Goal: Information Seeking & Learning: Understand process/instructions

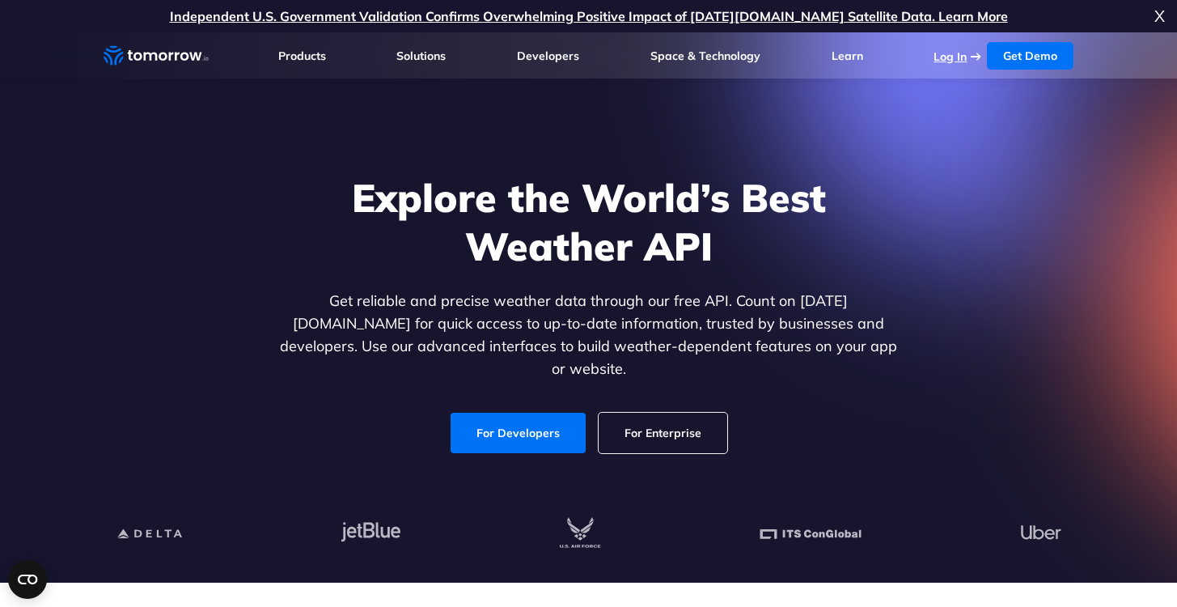
click at [951, 60] on link "Log In" at bounding box center [950, 56] width 33 height 15
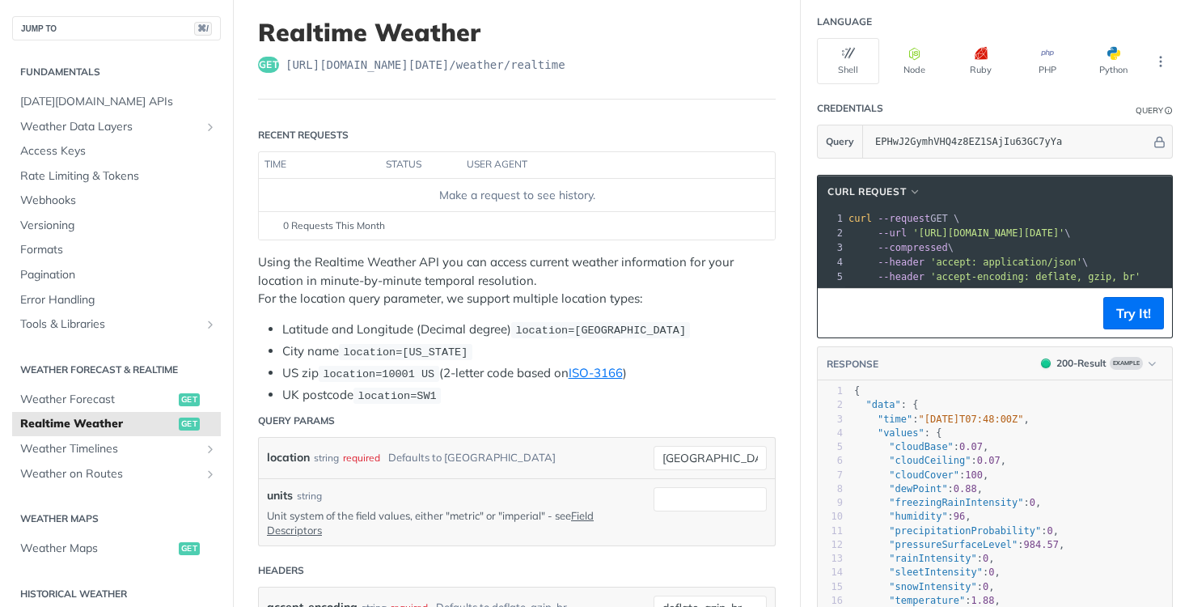
scroll to position [82, 0]
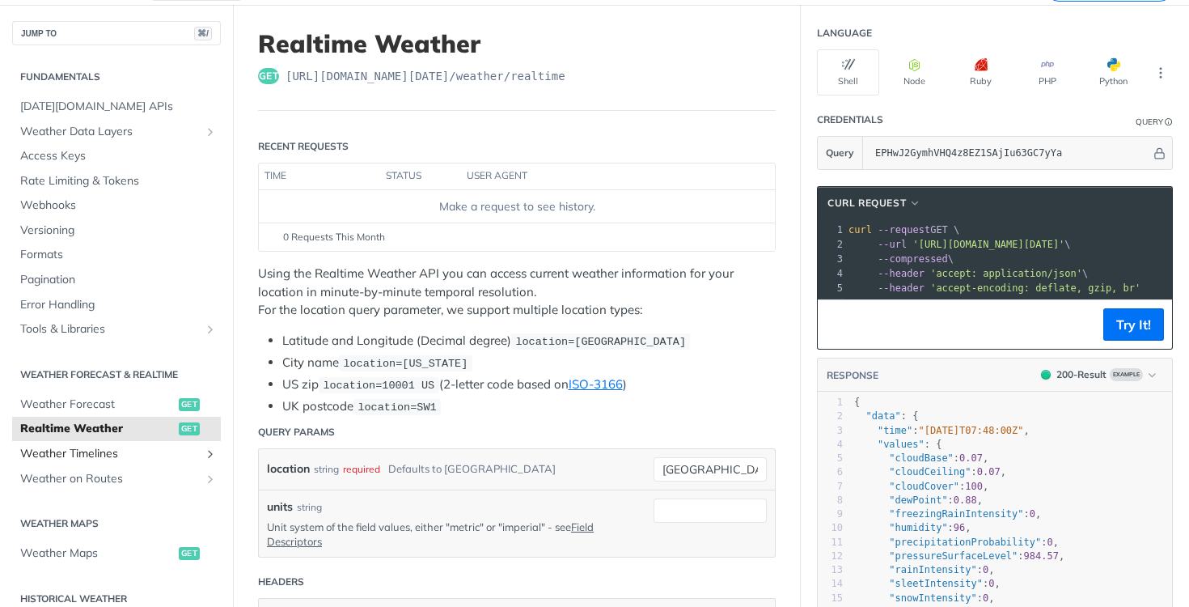
click at [105, 446] on span "Weather Timelines" at bounding box center [110, 454] width 180 height 16
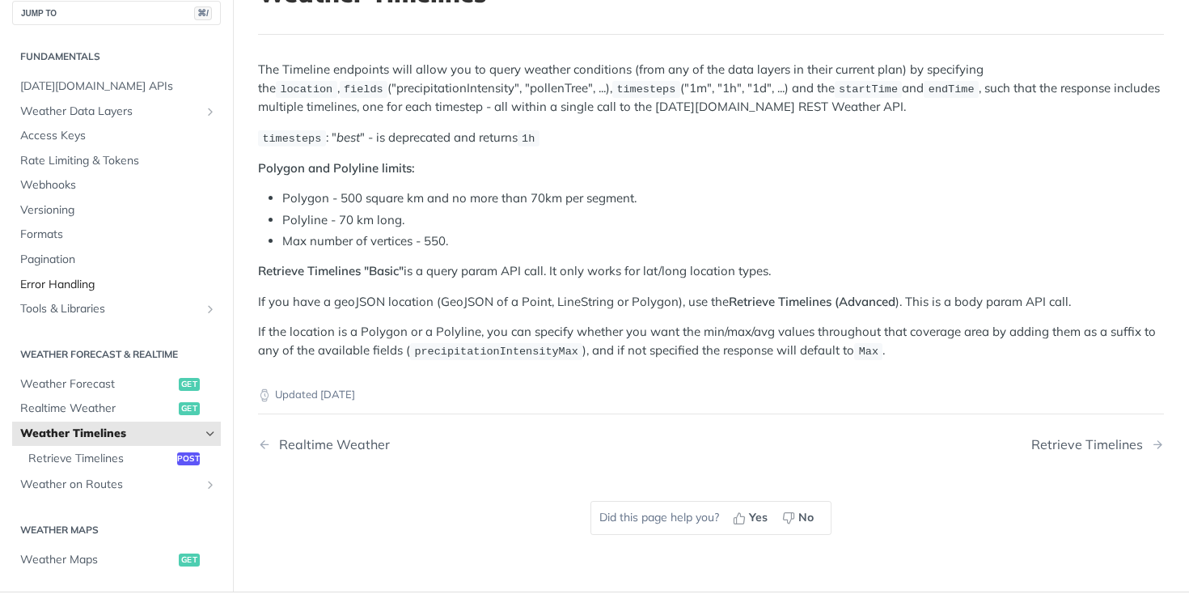
scroll to position [115, 0]
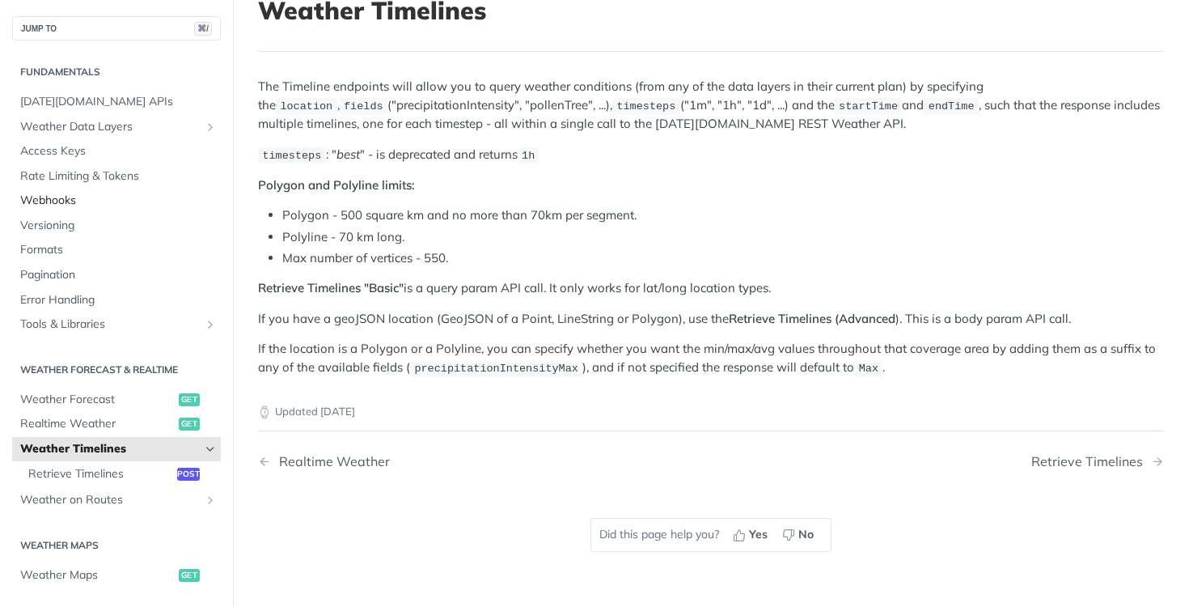
click at [85, 210] on link "Webhooks" at bounding box center [116, 200] width 209 height 24
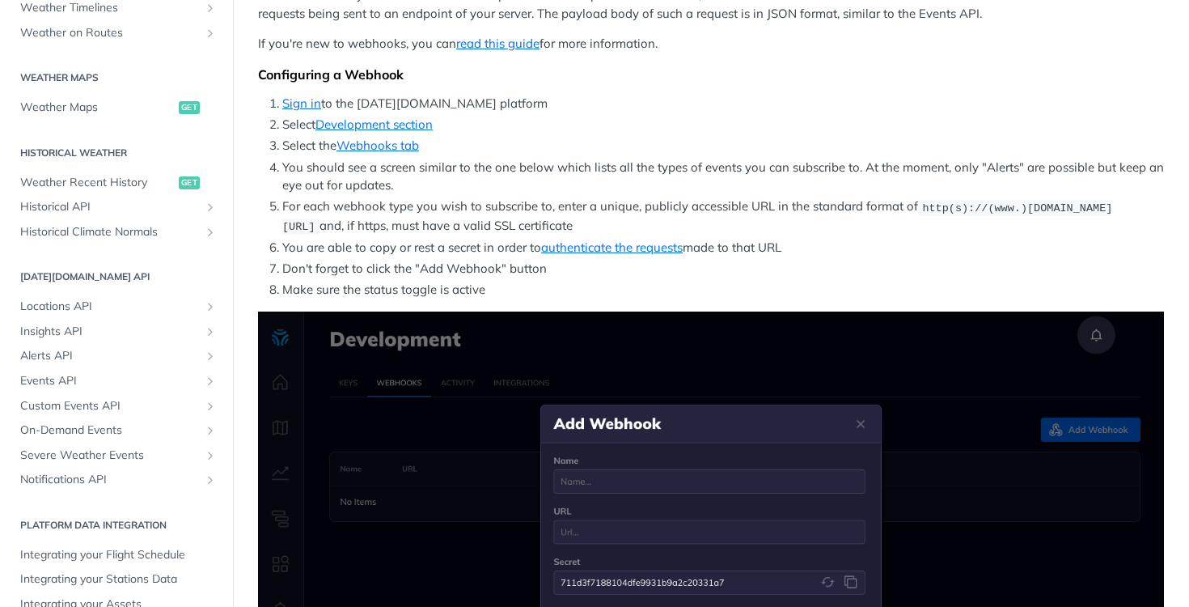
scroll to position [468, 0]
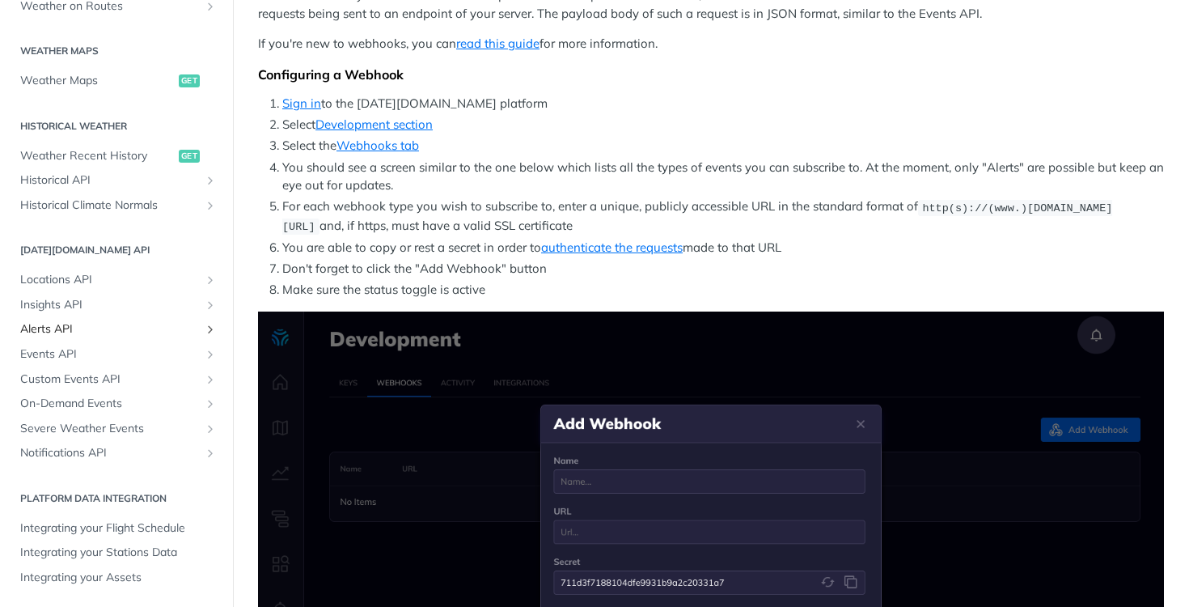
click at [39, 322] on span "Alerts API" at bounding box center [110, 329] width 180 height 16
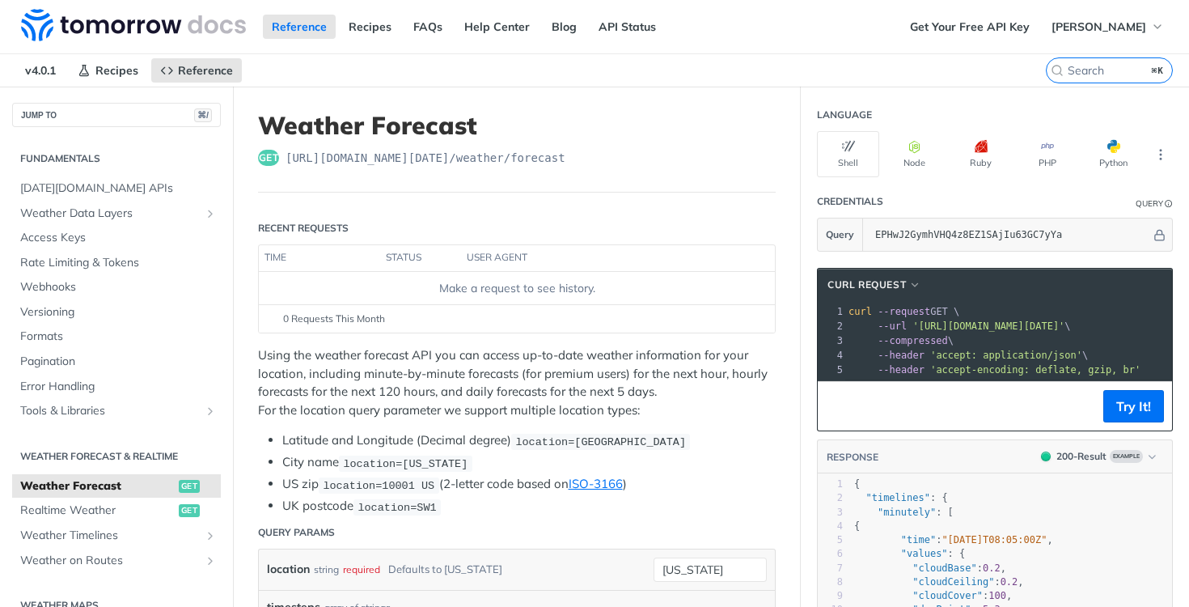
click at [601, 156] on div "get https://api.tomorrow.io/v4 /weather/forecast" at bounding box center [517, 158] width 518 height 16
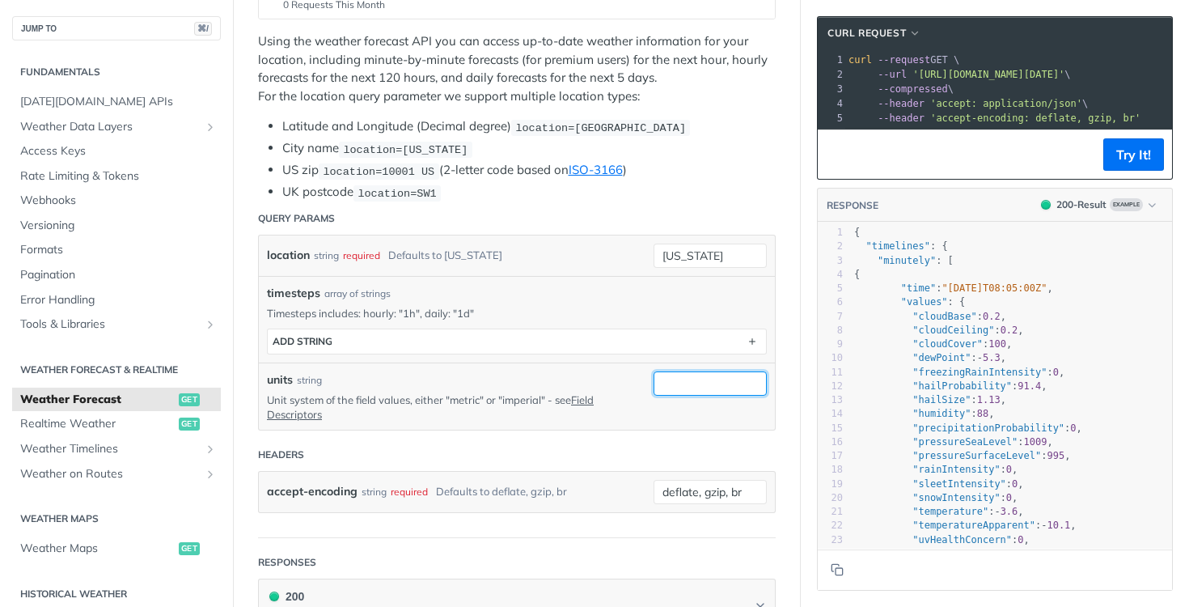
click at [683, 388] on input "units" at bounding box center [710, 383] width 113 height 24
click at [660, 387] on input "units" at bounding box center [710, 383] width 113 height 24
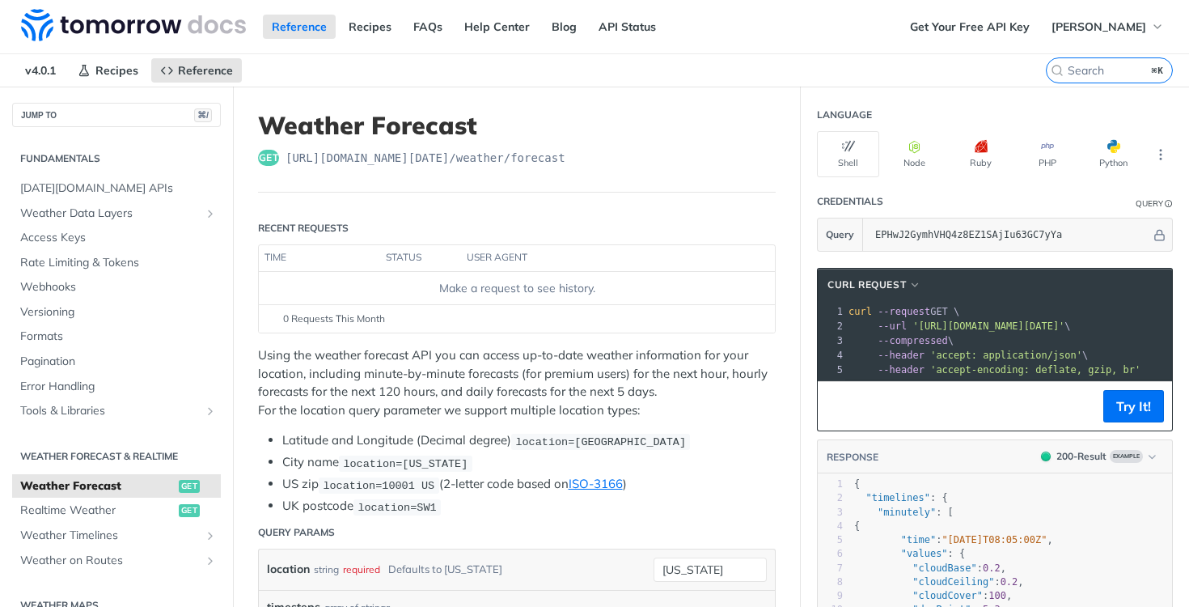
click at [500, 287] on div "Make a request to see history." at bounding box center [516, 288] width 503 height 17
drag, startPoint x: 413, startPoint y: 248, endPoint x: 381, endPoint y: 257, distance: 32.8
click at [414, 248] on th "status" at bounding box center [420, 258] width 81 height 26
drag, startPoint x: 283, startPoint y: 282, endPoint x: 290, endPoint y: 277, distance: 9.2
click at [283, 282] on div "Make a request to see history." at bounding box center [516, 288] width 503 height 17
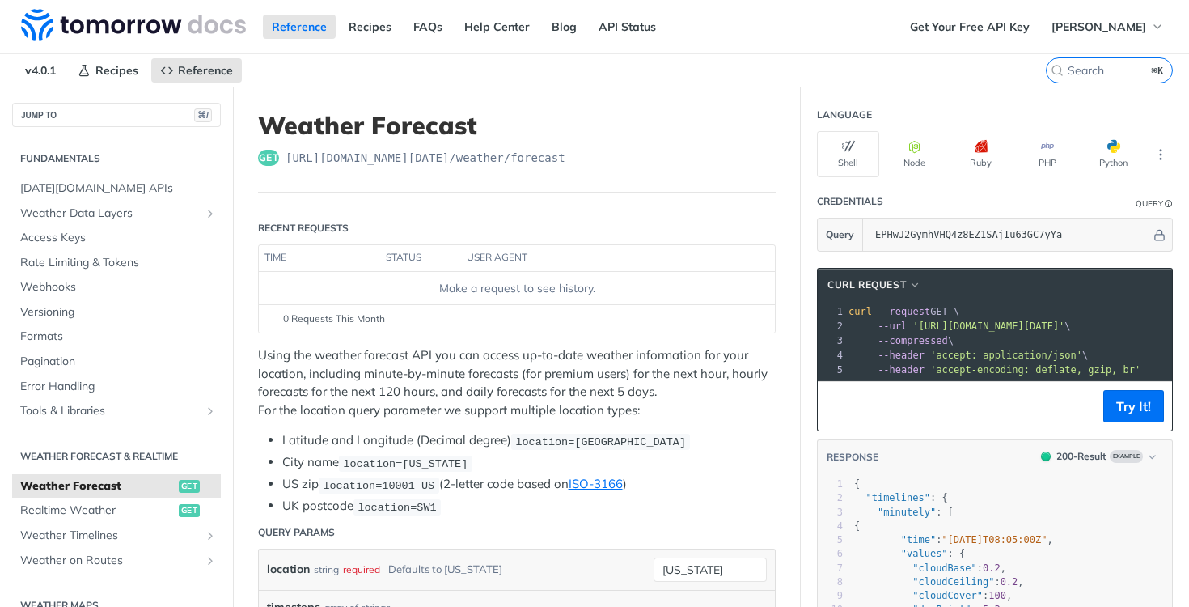
click at [388, 153] on span "https://api.tomorrow.io/v4 /weather/forecast" at bounding box center [426, 158] width 280 height 16
click at [908, 150] on icon "button" at bounding box center [914, 146] width 13 height 13
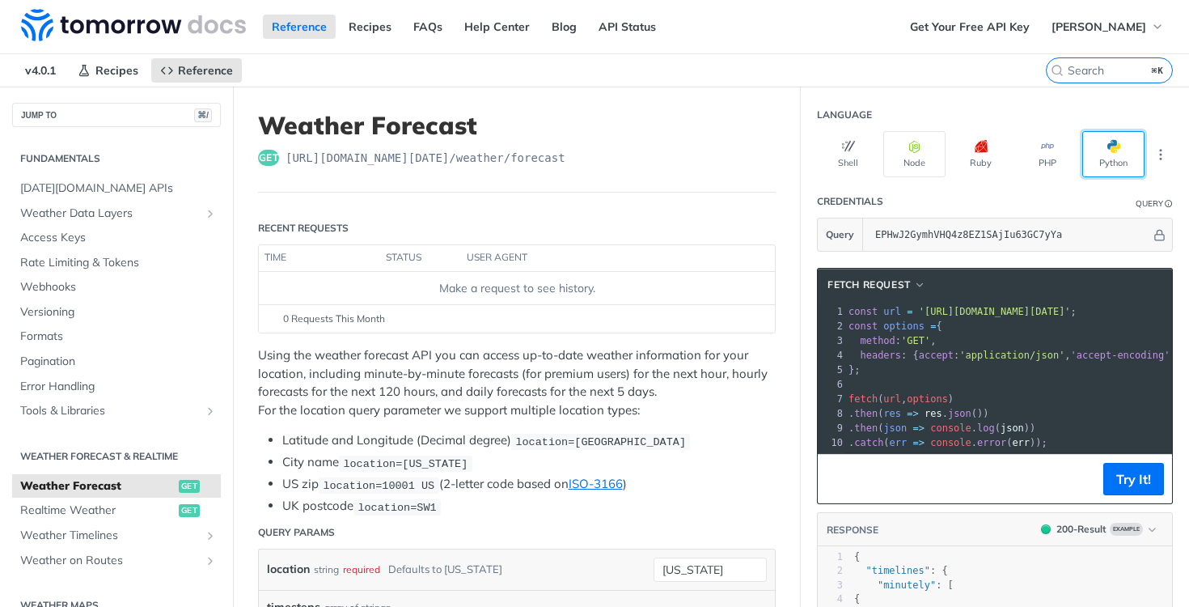
click at [1084, 148] on button "Python" at bounding box center [1113, 154] width 62 height 46
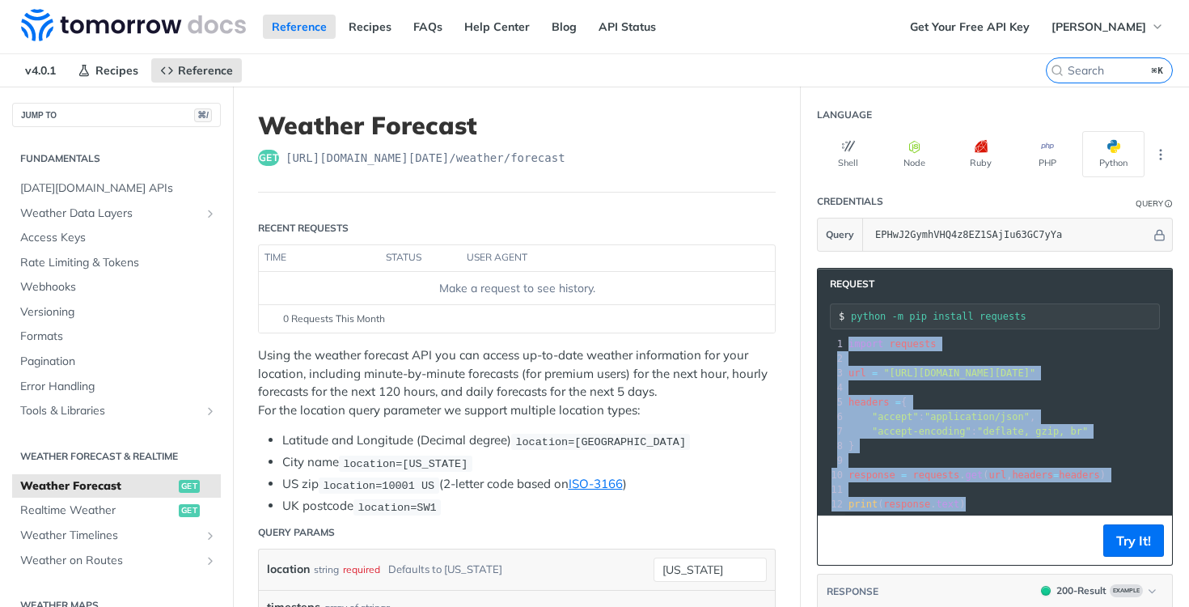
drag, startPoint x: 970, startPoint y: 497, endPoint x: 813, endPoint y: 336, distance: 224.8
click at [845, 337] on div "1 import requests 2 ​ 3 url = "https://api.tomorrow.io/v4/weather/forecast?loca…" at bounding box center [1172, 424] width 654 height 175
copy div "import requests 2 ​ 3 url = "https://api.tomorrow.io/v4/weather/forecast?locati…"
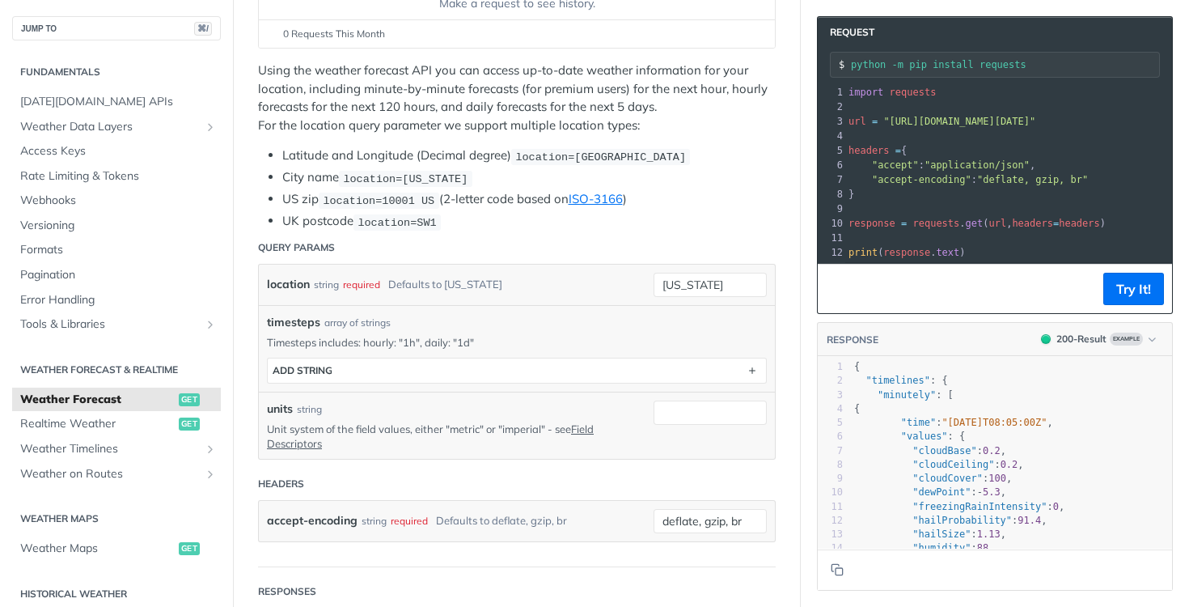
click at [963, 182] on span ""accept-encoding" : "deflate, gzip, br"" at bounding box center [968, 179] width 239 height 11
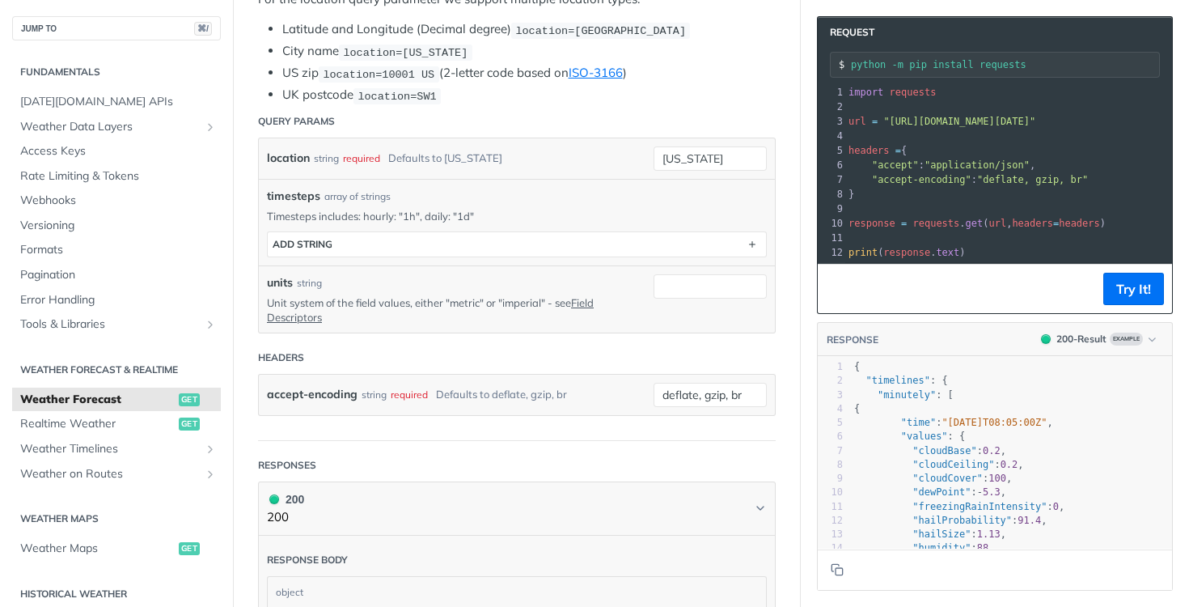
scroll to position [0, 0]
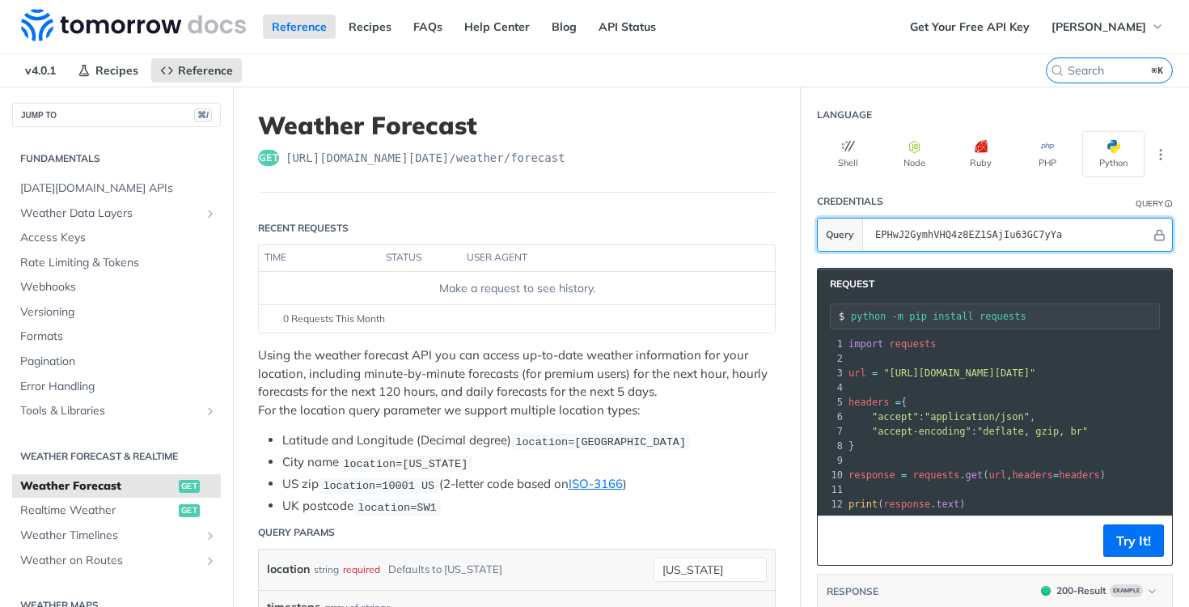
click at [983, 237] on input "EPHwJ2GymhVHQ4z8EZ1SAjIu63GC7yYa" at bounding box center [1009, 234] width 284 height 32
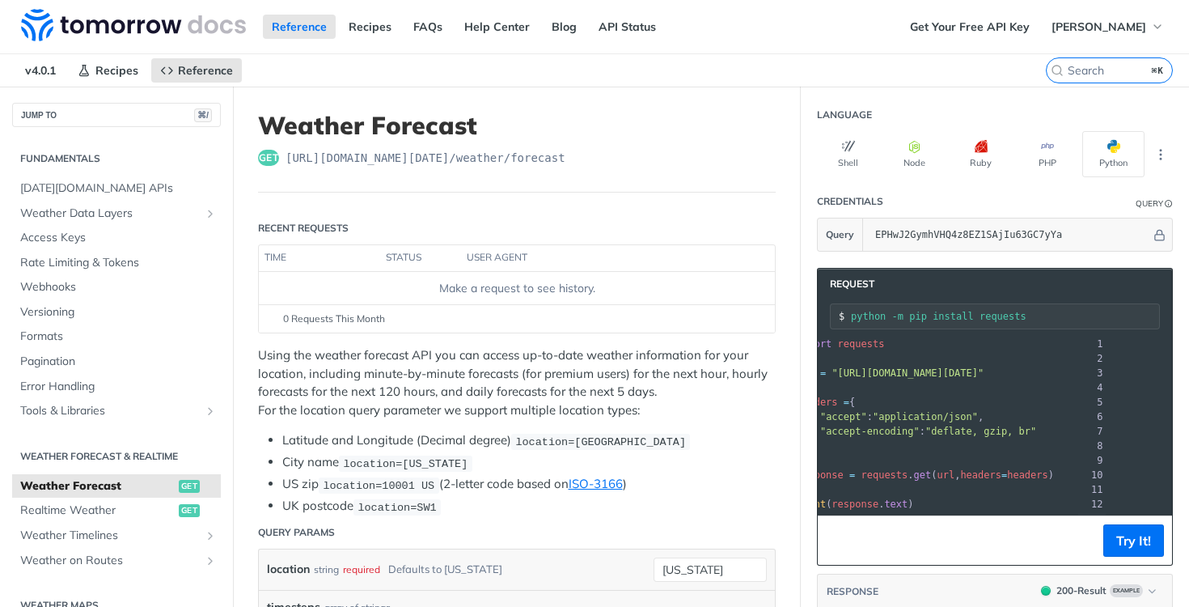
scroll to position [5, 0]
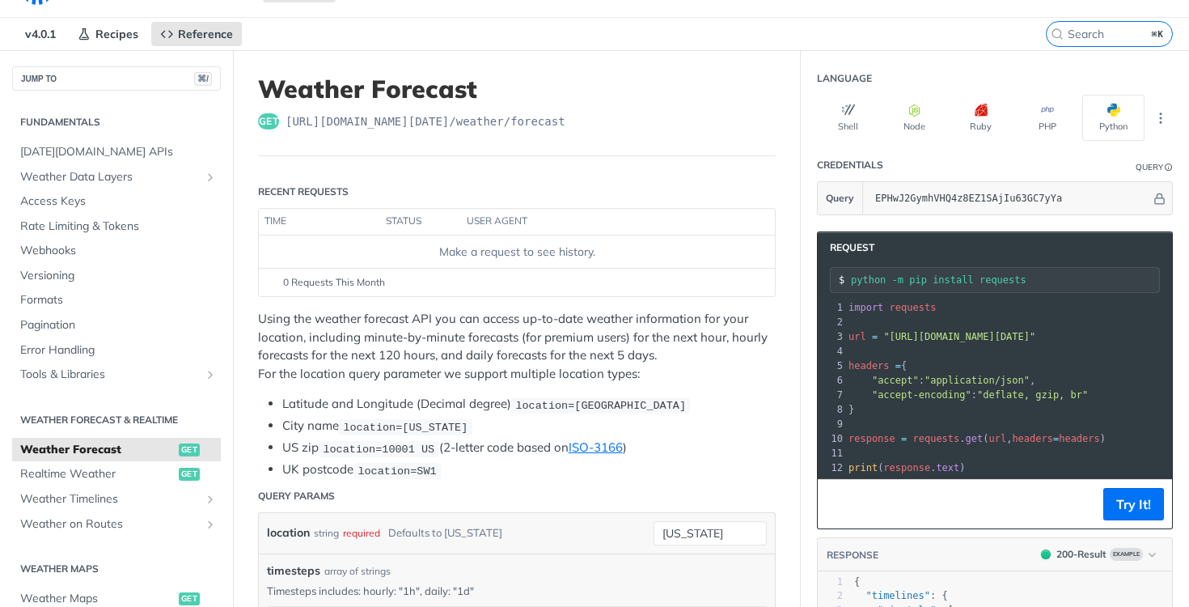
scroll to position [0, 0]
